Goal: Book appointment/travel/reservation

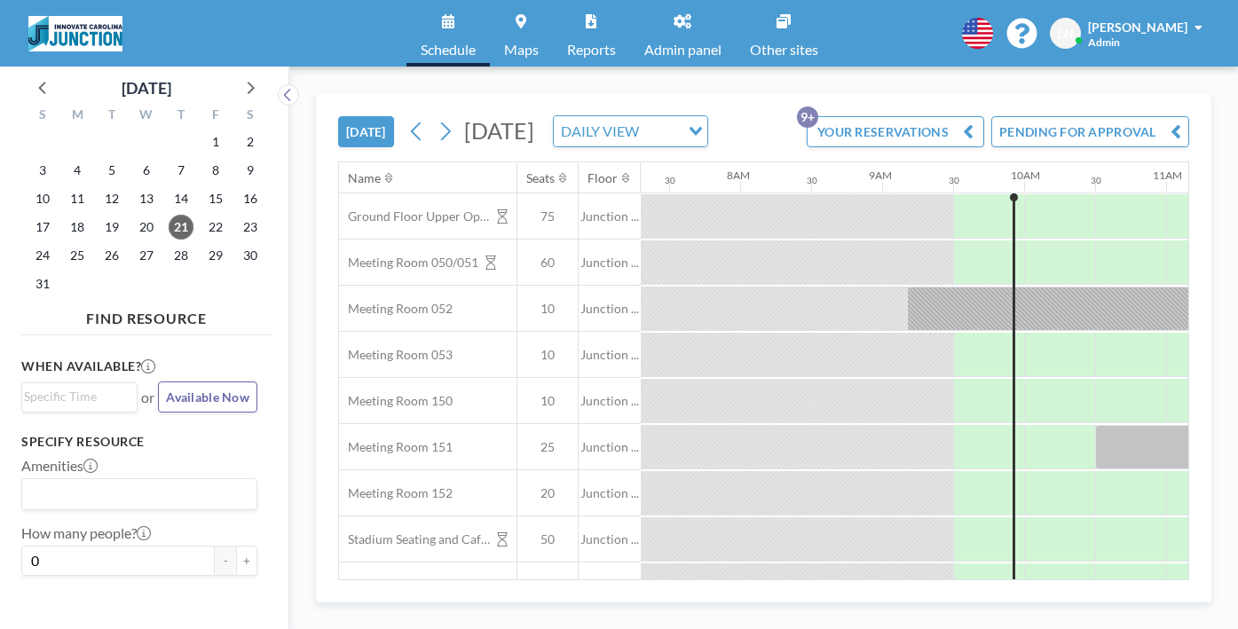
scroll to position [0, 1038]
click at [238, 77] on icon at bounding box center [249, 86] width 23 height 23
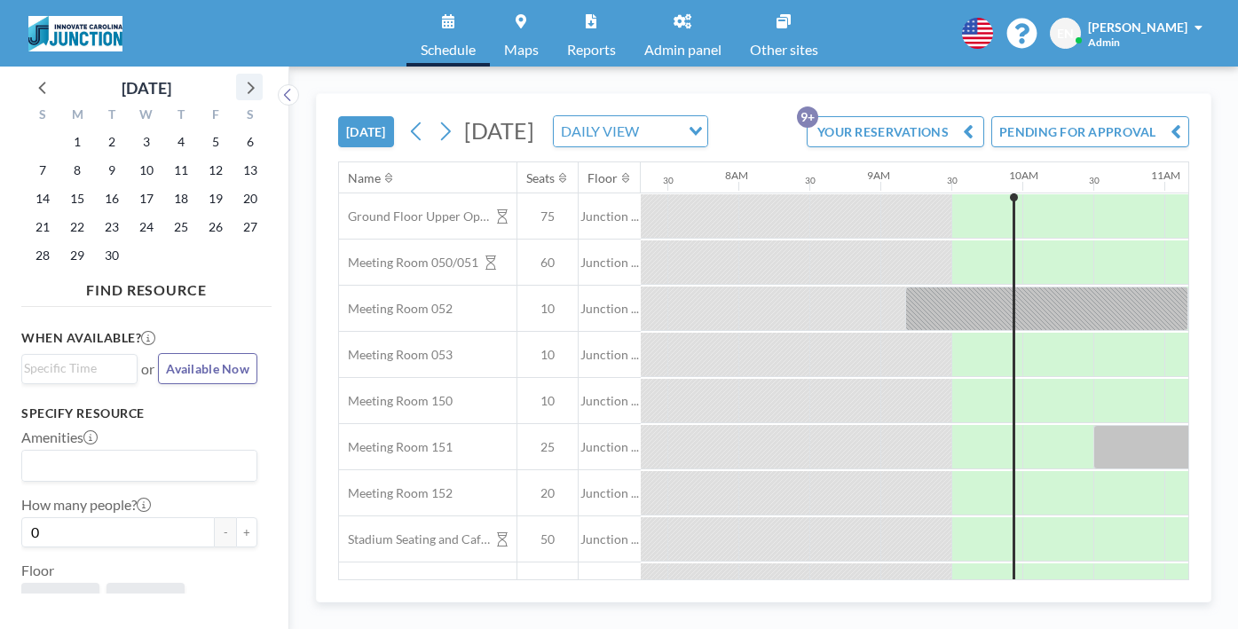
click at [238, 77] on icon at bounding box center [249, 86] width 23 height 23
click at [134, 158] on span "8" at bounding box center [146, 170] width 25 height 25
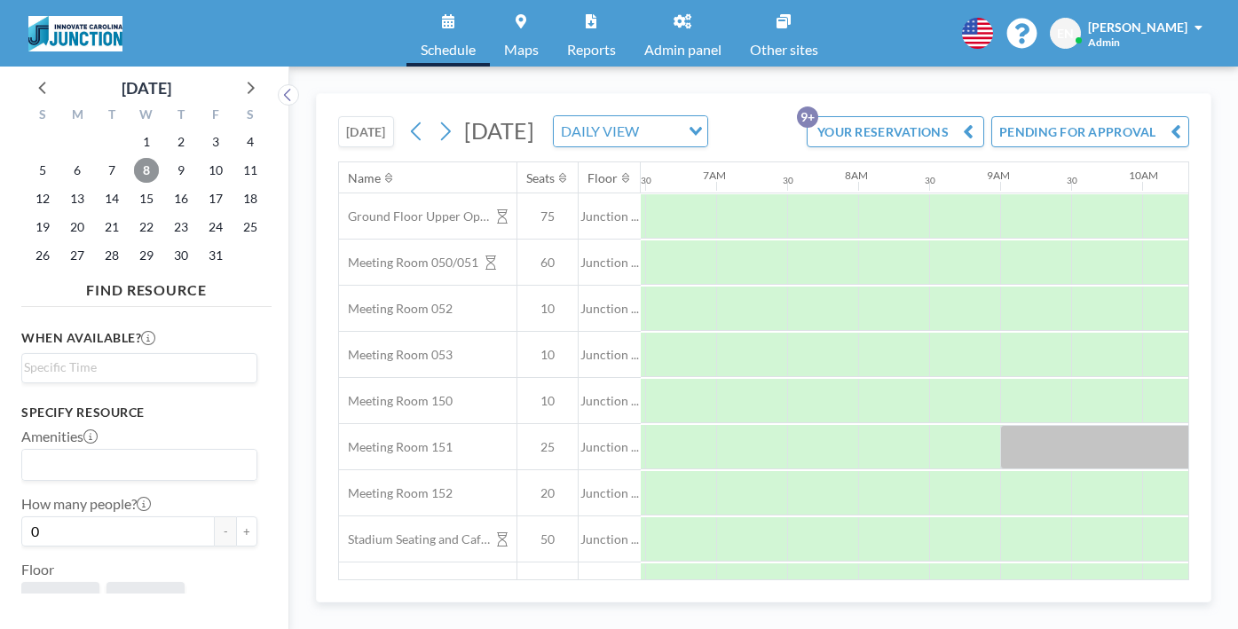
scroll to position [0, 844]
click at [437, 118] on icon at bounding box center [445, 131] width 17 height 27
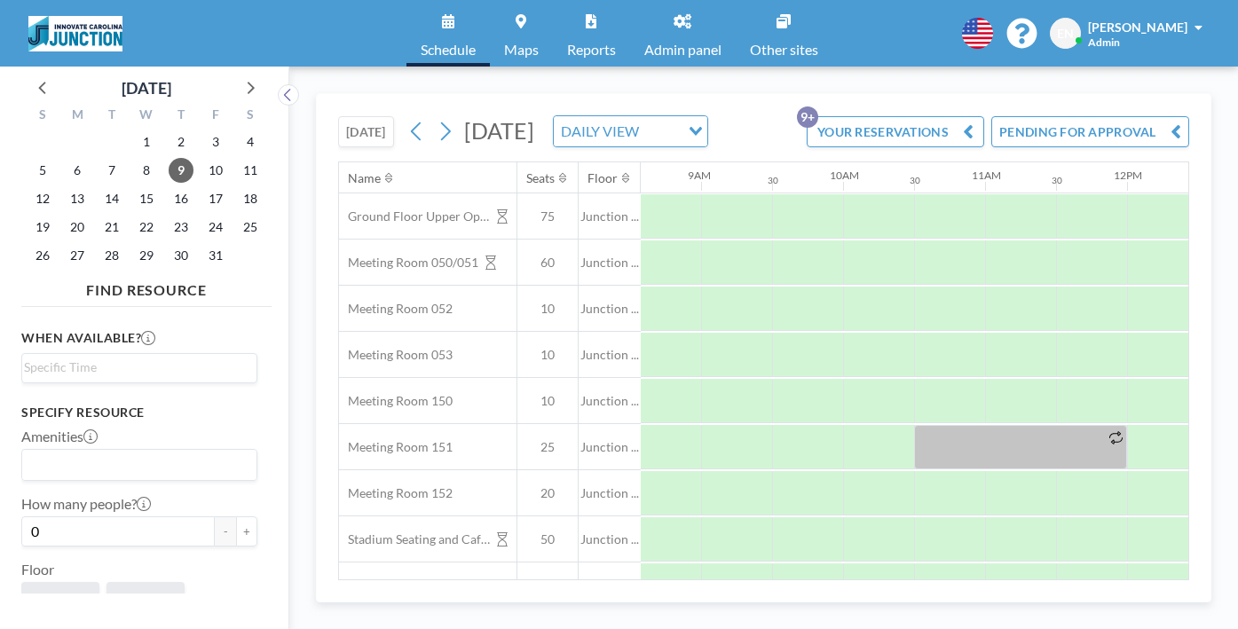
scroll to position [0, 1443]
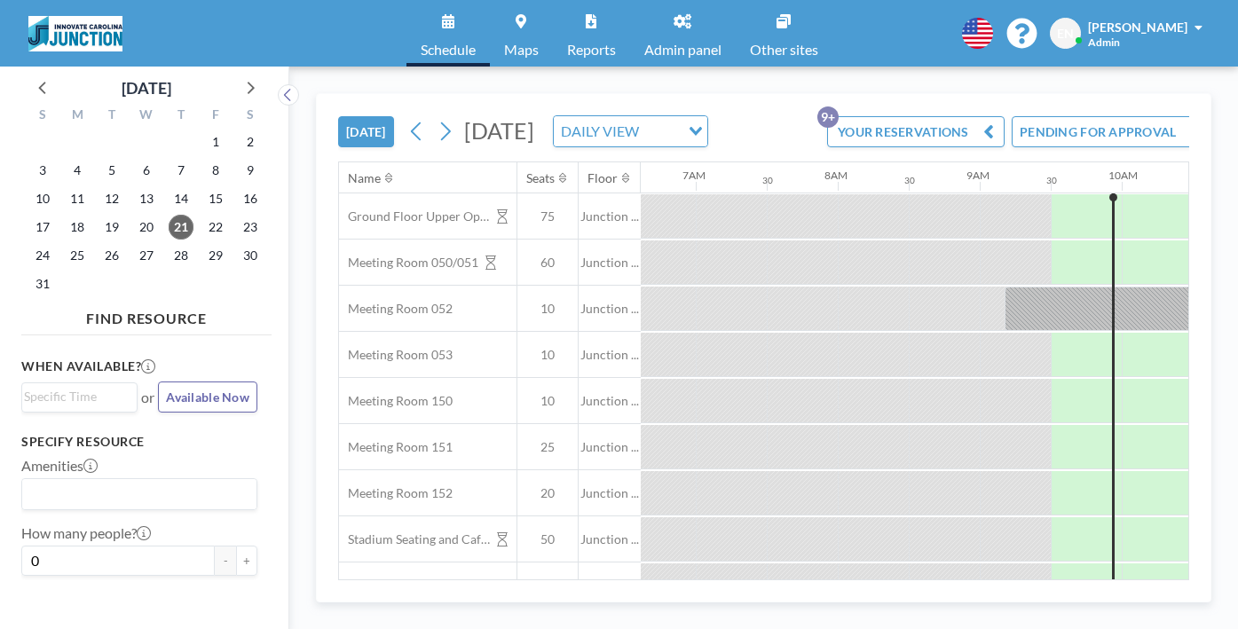
scroll to position [0, 1038]
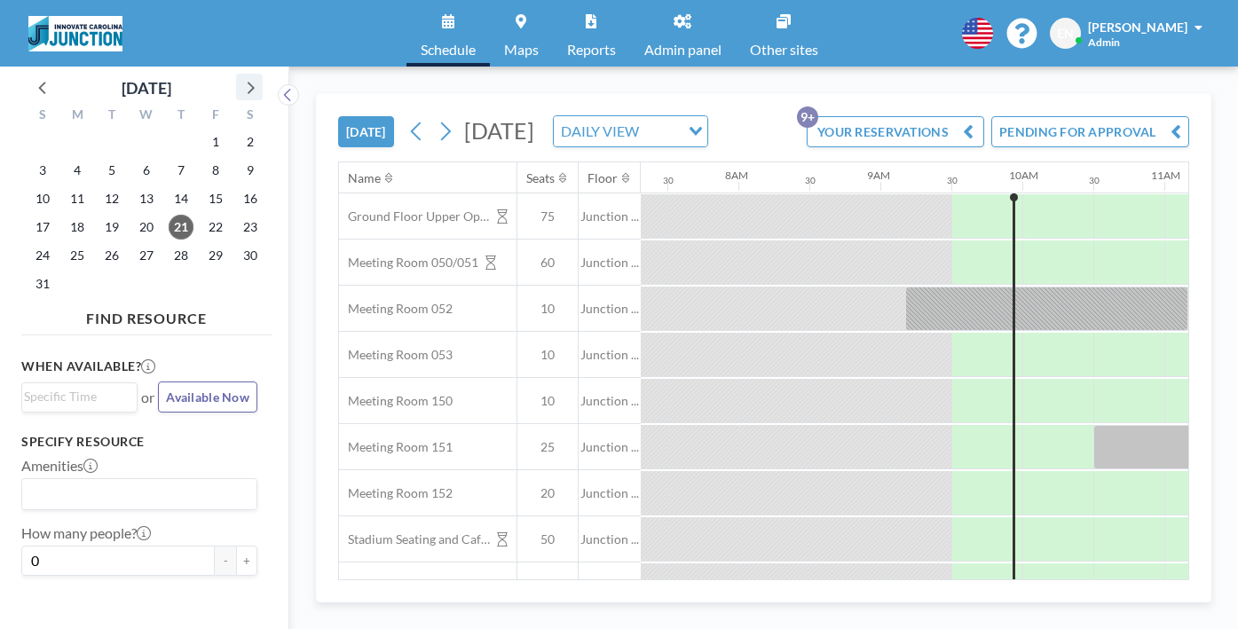
click at [238, 77] on icon at bounding box center [249, 86] width 23 height 23
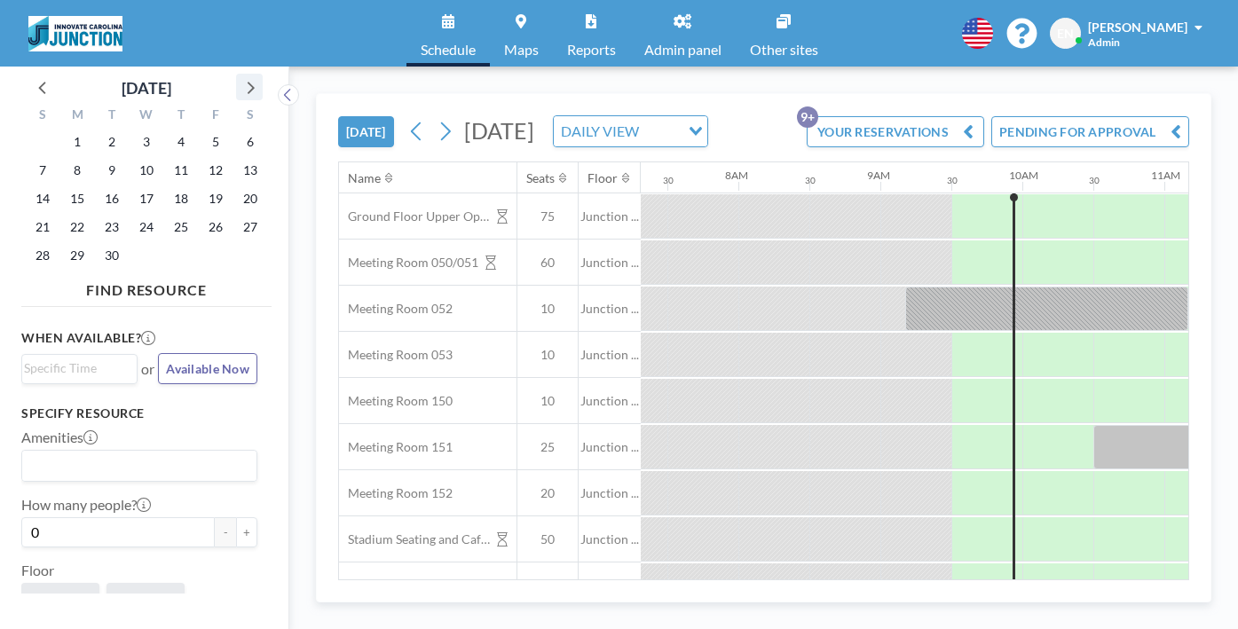
click at [238, 77] on icon at bounding box center [249, 86] width 23 height 23
click at [169, 158] on span "9" at bounding box center [181, 170] width 25 height 25
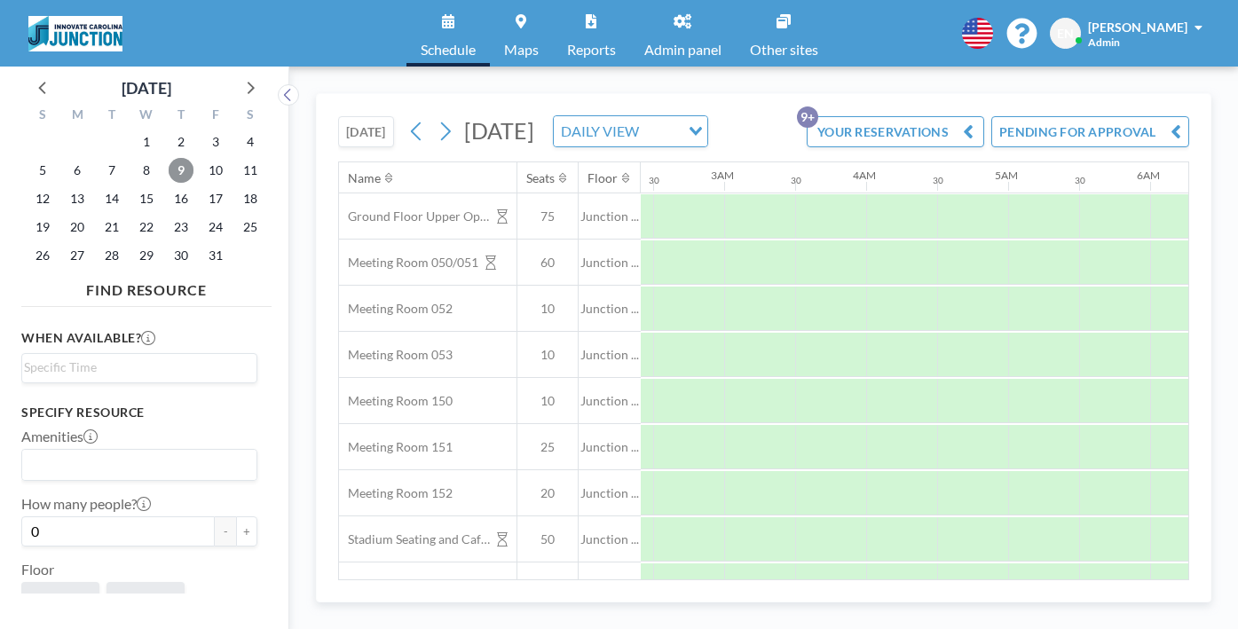
scroll to position [0, 295]
